Goal: Transaction & Acquisition: Purchase product/service

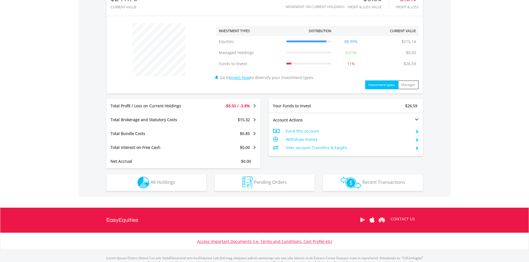
scroll to position [194, 0]
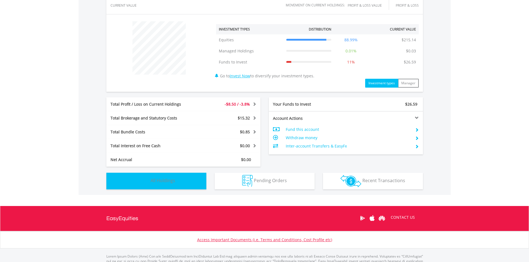
click at [169, 180] on span "All Holdings" at bounding box center [162, 181] width 25 height 6
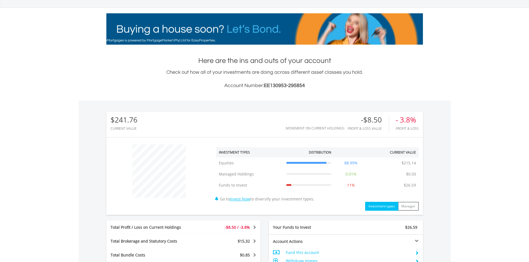
scroll to position [0, 0]
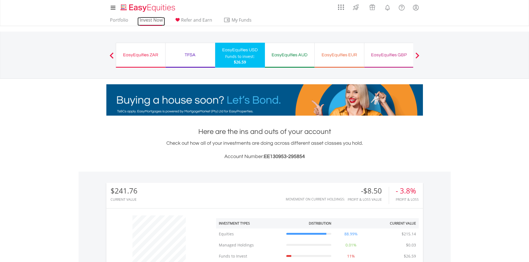
click at [154, 21] on link "Invest Now" at bounding box center [150, 21] width 27 height 9
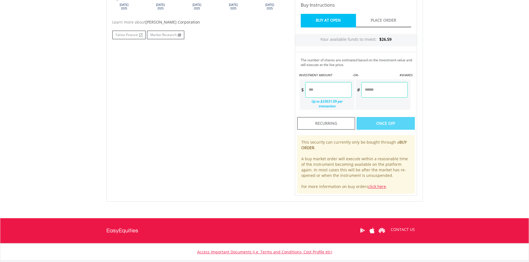
scroll to position [215, 0]
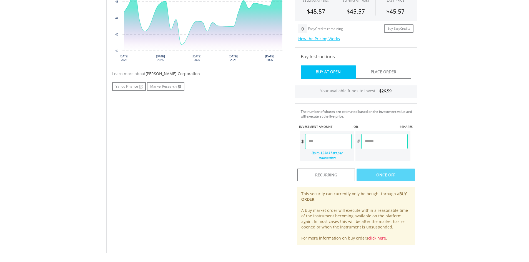
drag, startPoint x: 325, startPoint y: 143, endPoint x: 319, endPoint y: 144, distance: 5.6
click at [325, 143] on input "number" at bounding box center [328, 142] width 46 height 16
type input "*****"
type input "******"
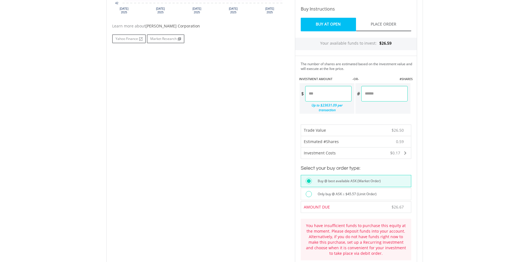
scroll to position [243, 0]
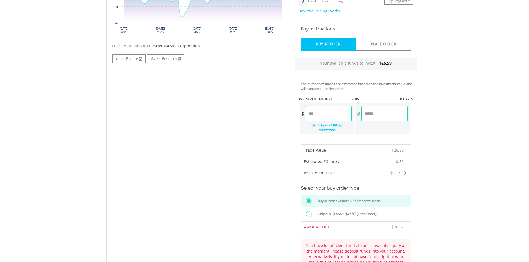
click at [325, 114] on input "*****" at bounding box center [328, 114] width 46 height 16
type input "*****"
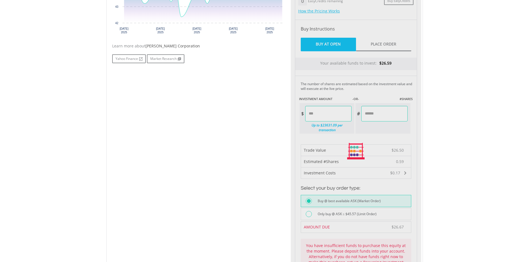
type input "******"
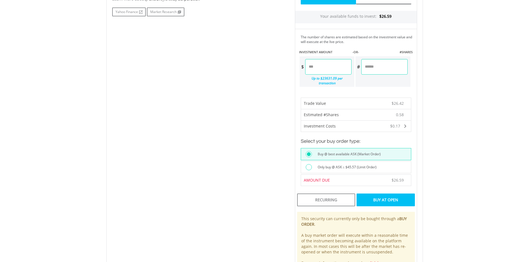
scroll to position [305, 0]
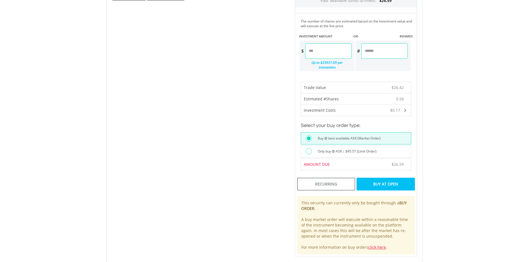
click at [383, 181] on div "Buy At Open" at bounding box center [385, 184] width 58 height 13
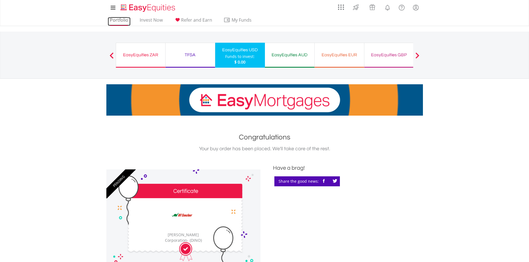
click at [125, 20] on link "Portfolio" at bounding box center [119, 21] width 23 height 9
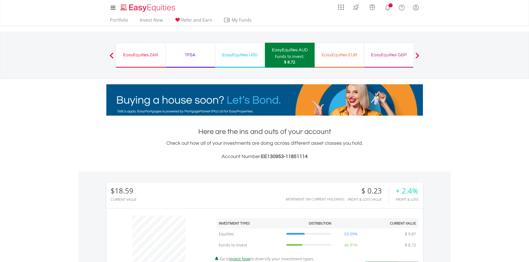
scroll to position [53, 105]
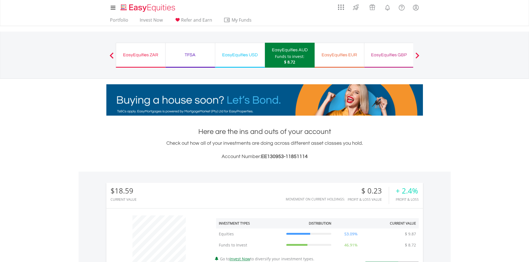
click at [442, 137] on body "My Investments Invest Now New Listings Sell My Recurring Investments Pending Or…" at bounding box center [264, 237] width 529 height 474
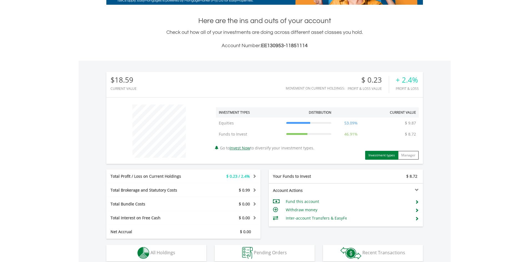
scroll to position [194, 0]
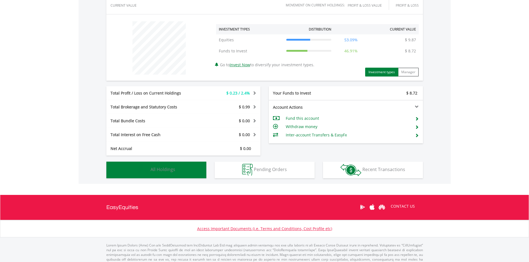
click at [165, 173] on button "Holdings All Holdings" at bounding box center [156, 170] width 100 height 17
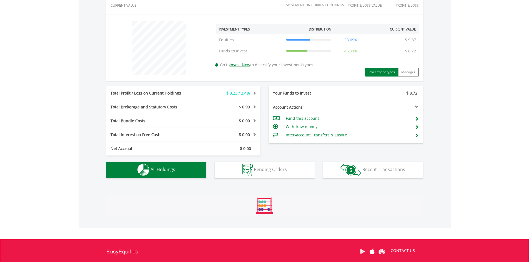
scroll to position [342, 0]
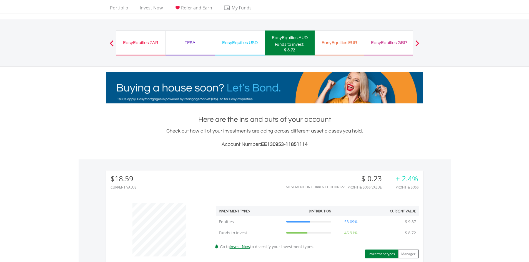
scroll to position [0, 0]
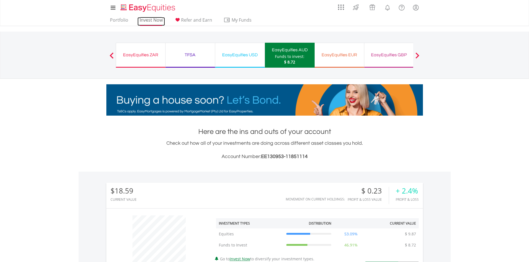
click at [157, 23] on link "Invest Now" at bounding box center [150, 21] width 27 height 9
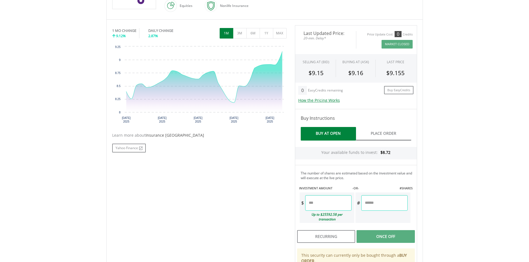
scroll to position [167, 0]
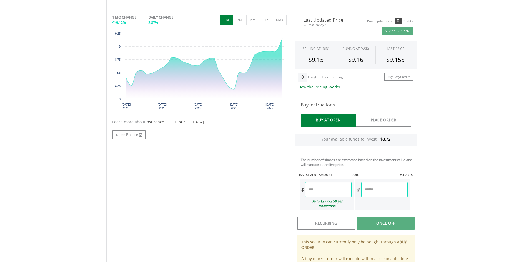
click at [330, 188] on input "number" at bounding box center [328, 190] width 46 height 16
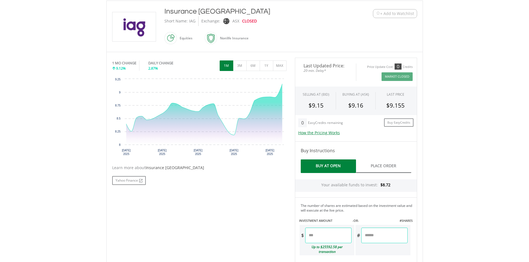
scroll to position [194, 0]
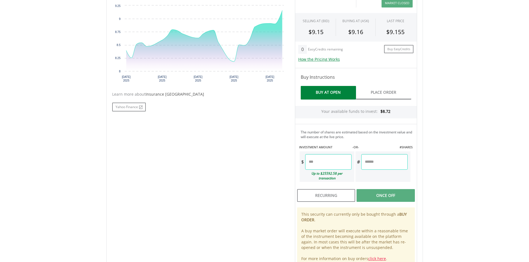
click at [336, 166] on input "number" at bounding box center [328, 162] width 46 height 16
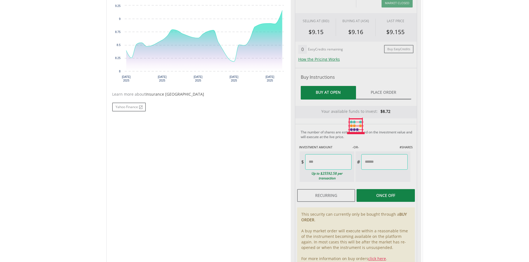
type input "****"
type input "******"
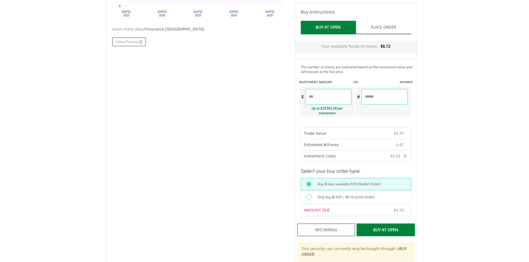
scroll to position [250, 0]
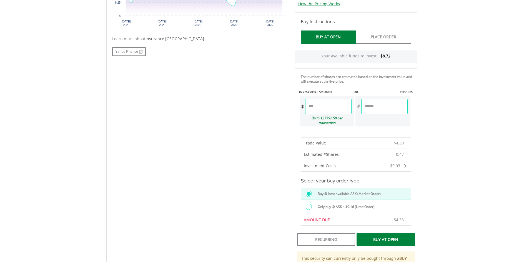
click at [321, 109] on input "****" at bounding box center [328, 107] width 46 height 16
type input "****"
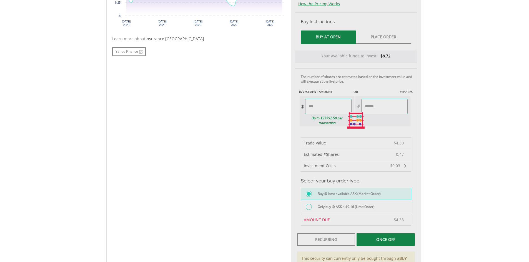
type input "******"
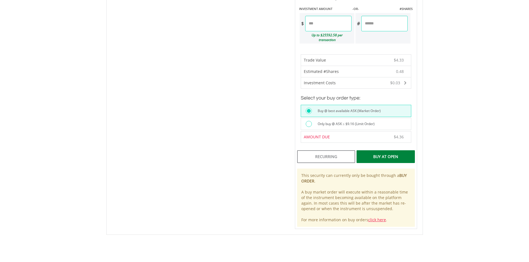
scroll to position [333, 0]
click at [385, 152] on div "Buy At Open" at bounding box center [385, 156] width 58 height 13
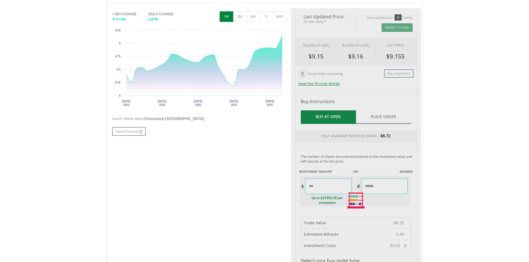
scroll to position [167, 0]
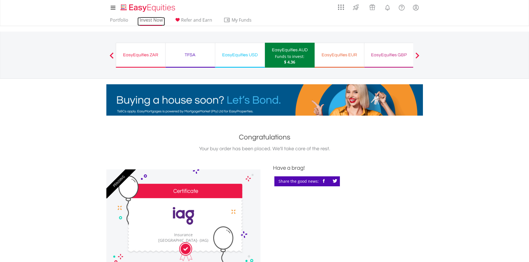
click at [149, 22] on link "Invest Now" at bounding box center [150, 21] width 27 height 9
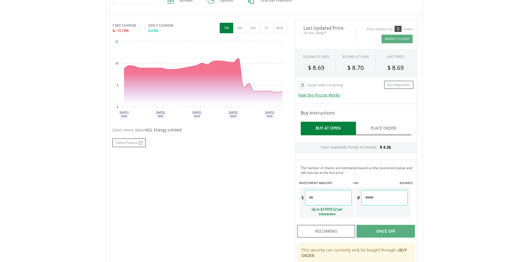
scroll to position [167, 0]
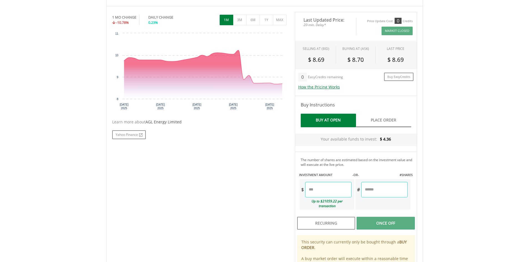
click at [321, 189] on input "number" at bounding box center [328, 190] width 46 height 16
type input "****"
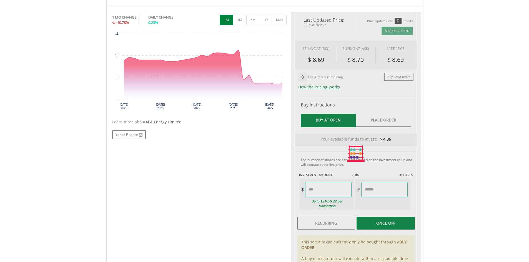
type input "******"
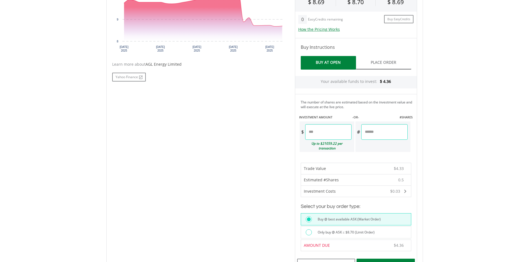
scroll to position [278, 0]
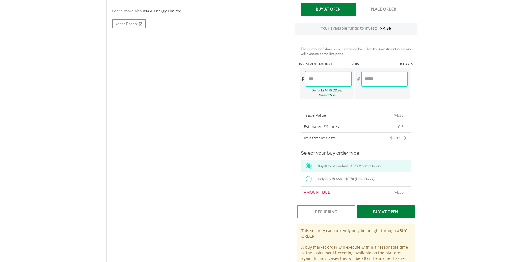
click at [384, 206] on div "Buy At Open" at bounding box center [385, 212] width 58 height 13
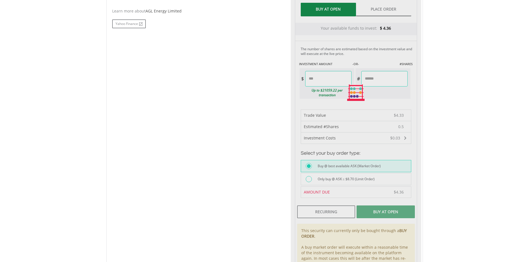
scroll to position [145, 0]
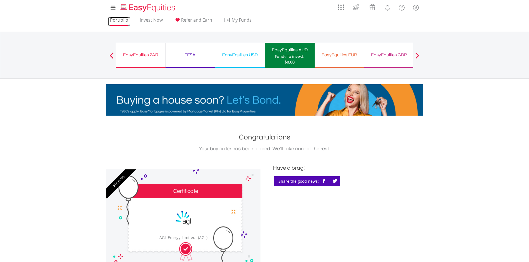
click at [119, 17] on link "Portfolio" at bounding box center [119, 21] width 23 height 9
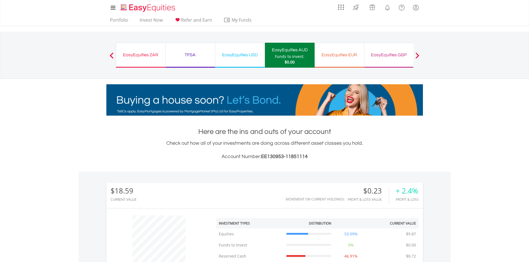
scroll to position [53, 105]
click at [437, 153] on body "My Investments Invest Now New Listings Sell My Recurring Investments Pending Or…" at bounding box center [264, 243] width 529 height 486
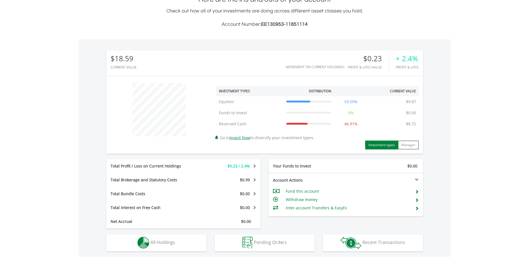
scroll to position [218, 0]
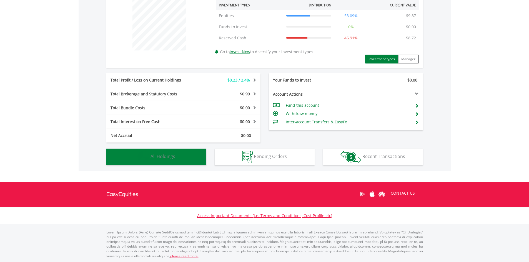
click at [183, 157] on button "Holdings All Holdings" at bounding box center [156, 157] width 100 height 17
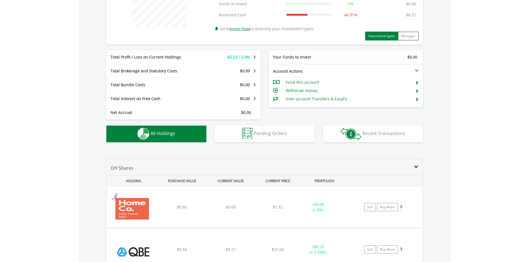
scroll to position [131, 0]
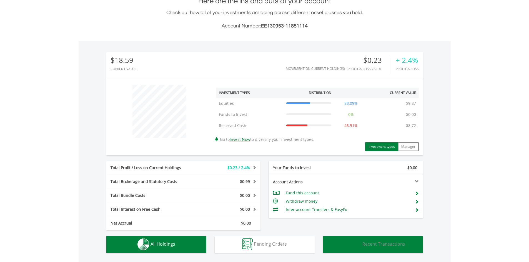
click at [368, 242] on span "Recent Transactions" at bounding box center [383, 244] width 43 height 6
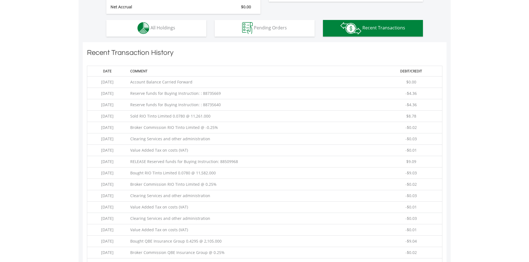
scroll to position [334, 0]
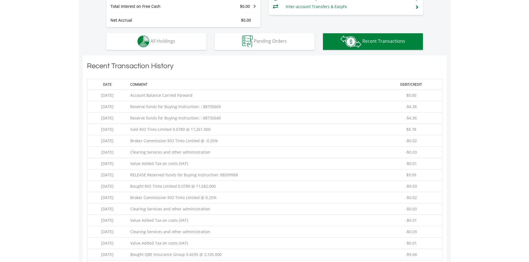
click at [228, 149] on td "Clearing Services and other administration" at bounding box center [253, 152] width 253 height 11
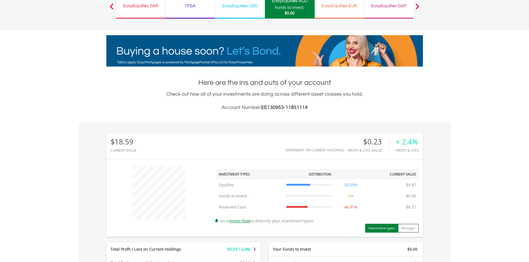
scroll to position [1, 0]
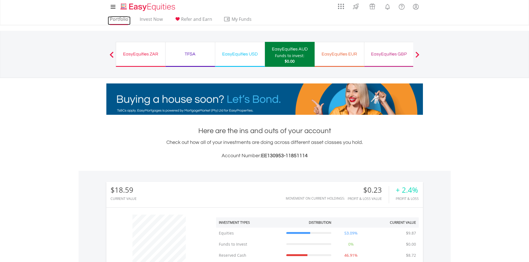
click at [123, 20] on link "Portfolio" at bounding box center [119, 20] width 23 height 9
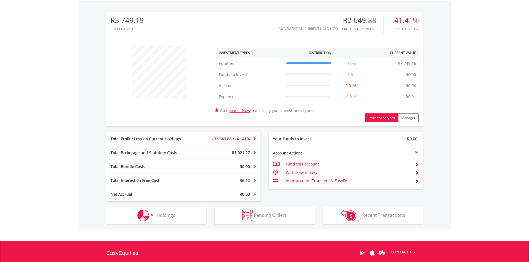
scroll to position [230, 0]
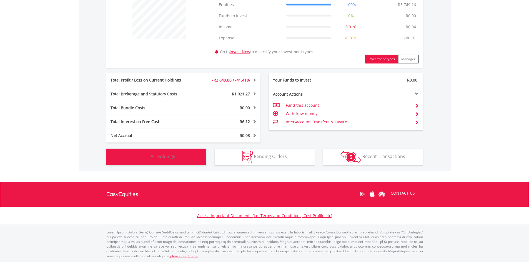
click at [181, 160] on button "Holdings All Holdings" at bounding box center [156, 157] width 100 height 17
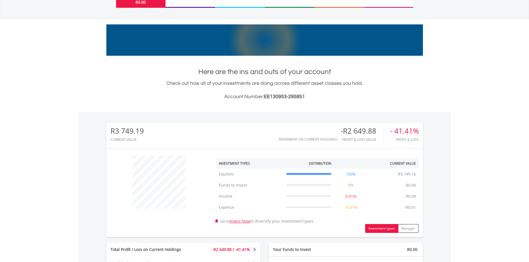
scroll to position [0, 0]
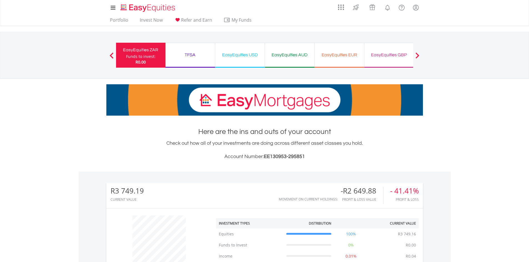
click at [190, 51] on div "TFSA Funds to invest: R0.00" at bounding box center [190, 55] width 50 height 25
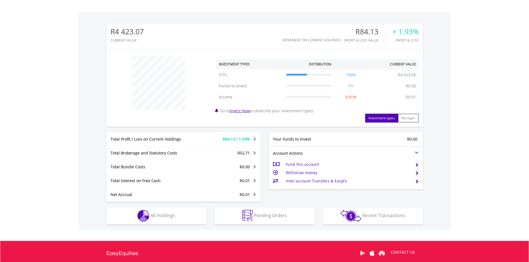
scroll to position [53, 105]
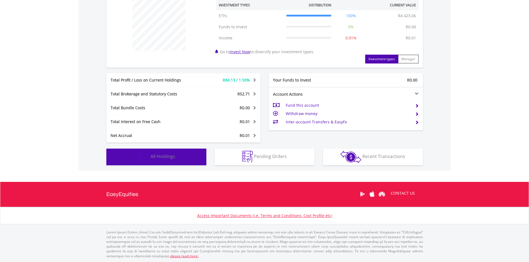
click at [189, 157] on button "Holdings All Holdings" at bounding box center [156, 157] width 100 height 17
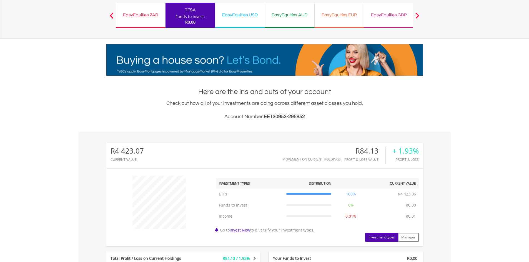
scroll to position [0, 0]
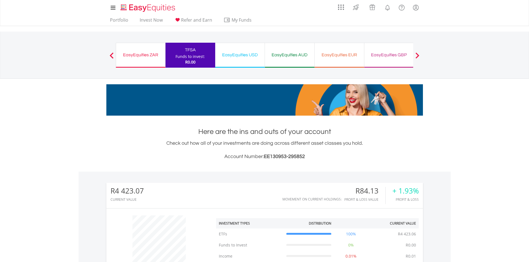
click at [243, 51] on div "EasyEquities USD Funds to invest: R0.00" at bounding box center [240, 55] width 50 height 25
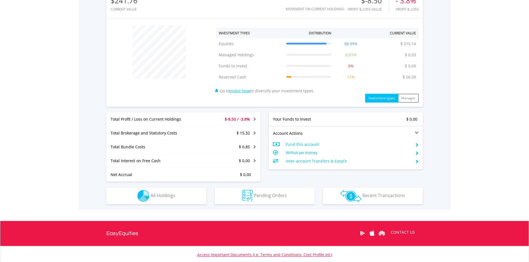
scroll to position [194, 0]
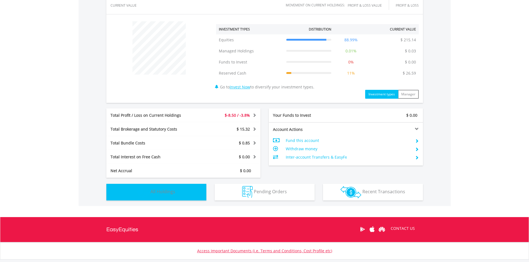
click at [158, 190] on span "All Holdings" at bounding box center [162, 192] width 25 height 6
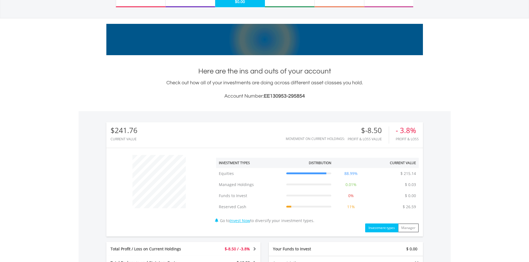
scroll to position [0, 0]
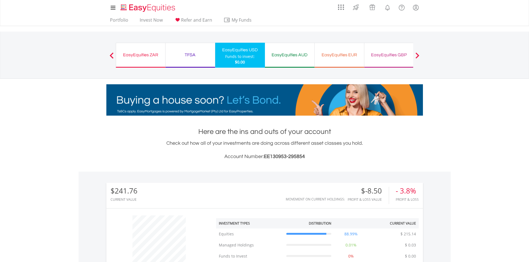
click at [287, 58] on div "EasyEquities AUD" at bounding box center [289, 55] width 43 height 8
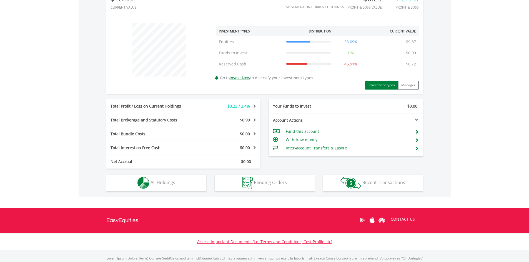
scroll to position [194, 0]
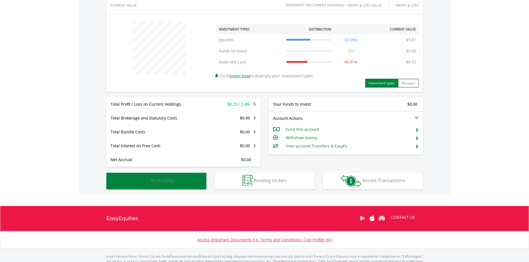
click at [186, 176] on button "Holdings All Holdings" at bounding box center [156, 181] width 100 height 17
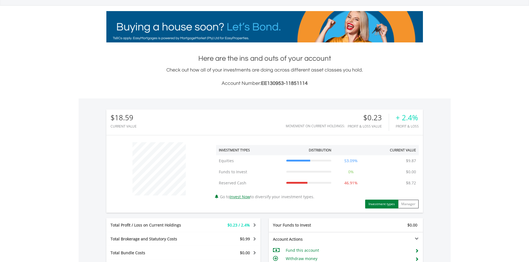
scroll to position [0, 0]
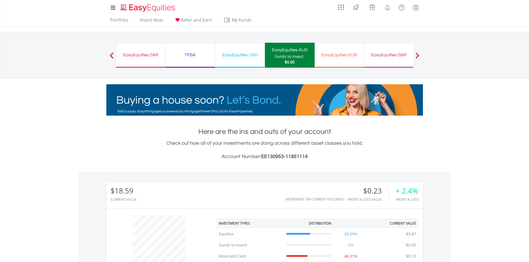
click at [331, 61] on div "EasyEquities EUR Funds to invest: $0.00" at bounding box center [340, 55] width 50 height 25
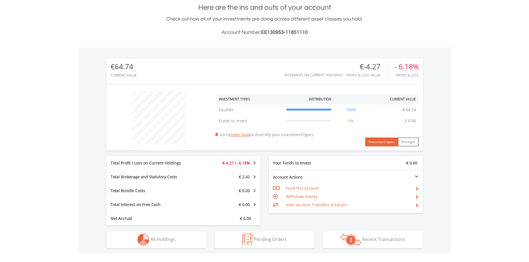
scroll to position [139, 0]
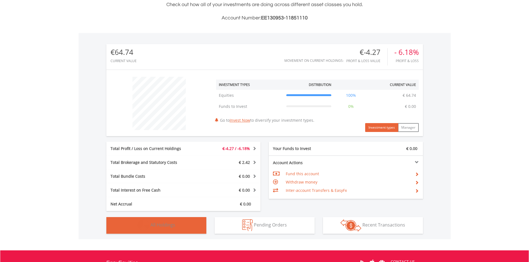
click at [162, 225] on span "All Holdings" at bounding box center [162, 225] width 25 height 6
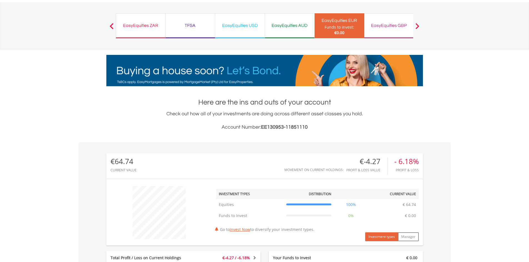
scroll to position [0, 0]
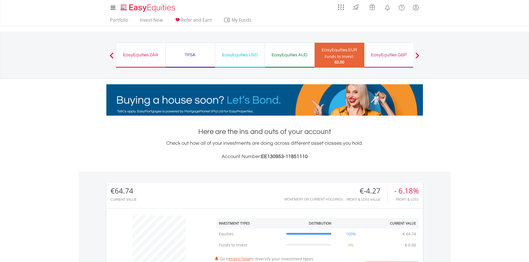
click at [386, 50] on div "EasyEquities GBP Funds to invest: €0.00" at bounding box center [389, 55] width 50 height 25
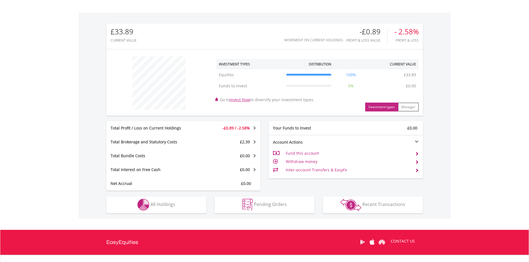
scroll to position [207, 0]
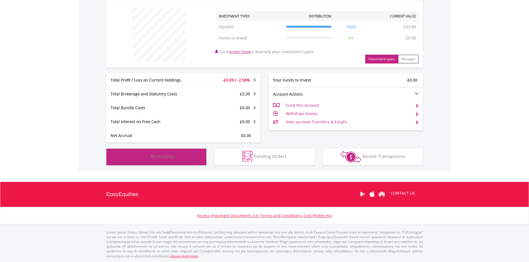
click at [177, 153] on button "Holdings All Holdings" at bounding box center [156, 157] width 100 height 17
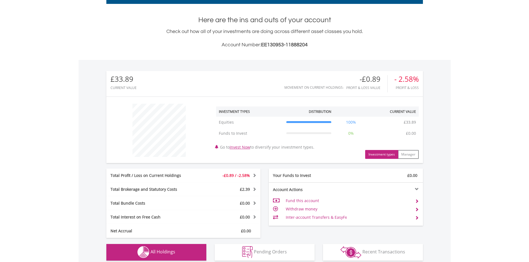
scroll to position [0, 0]
